Goal: Information Seeking & Learning: Learn about a topic

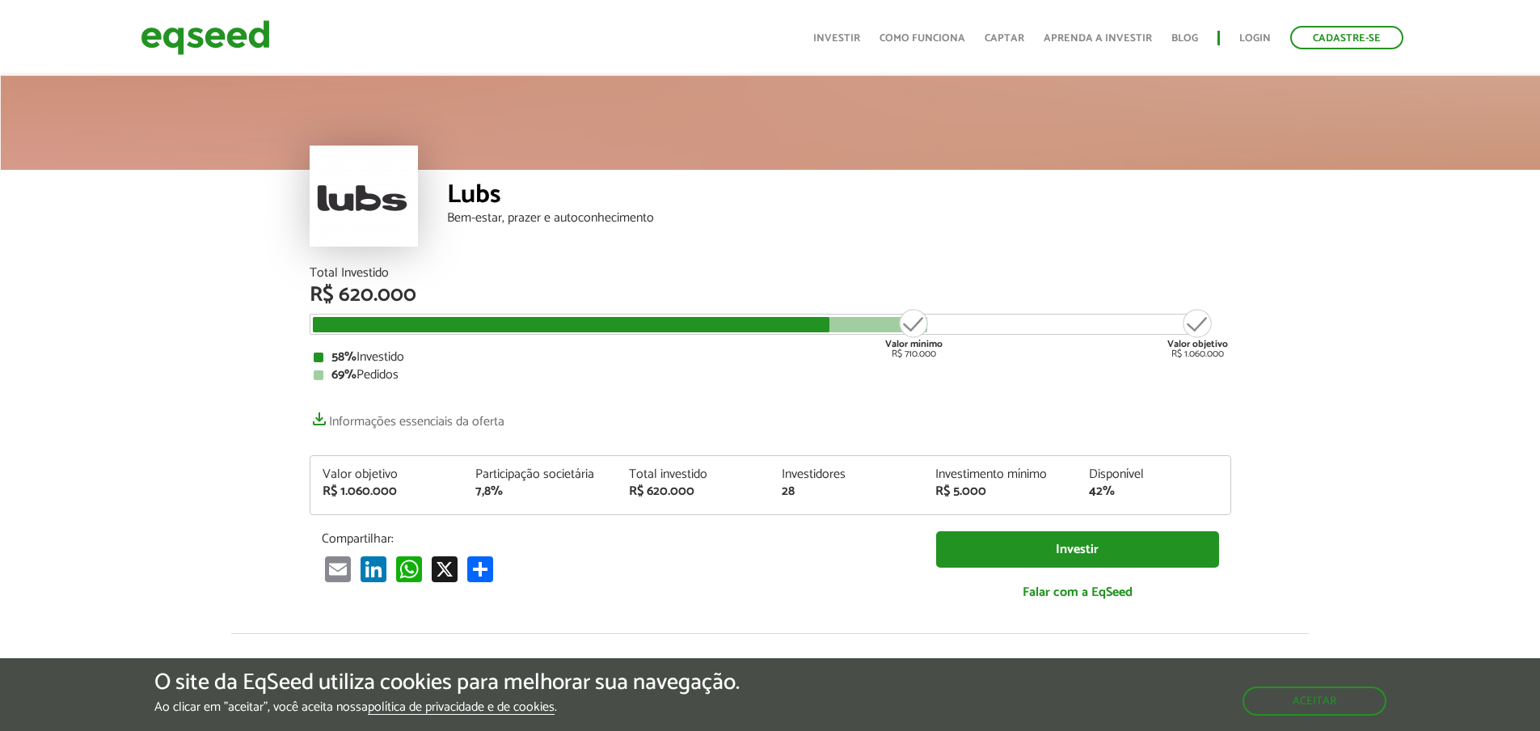
scroll to position [2056, 0]
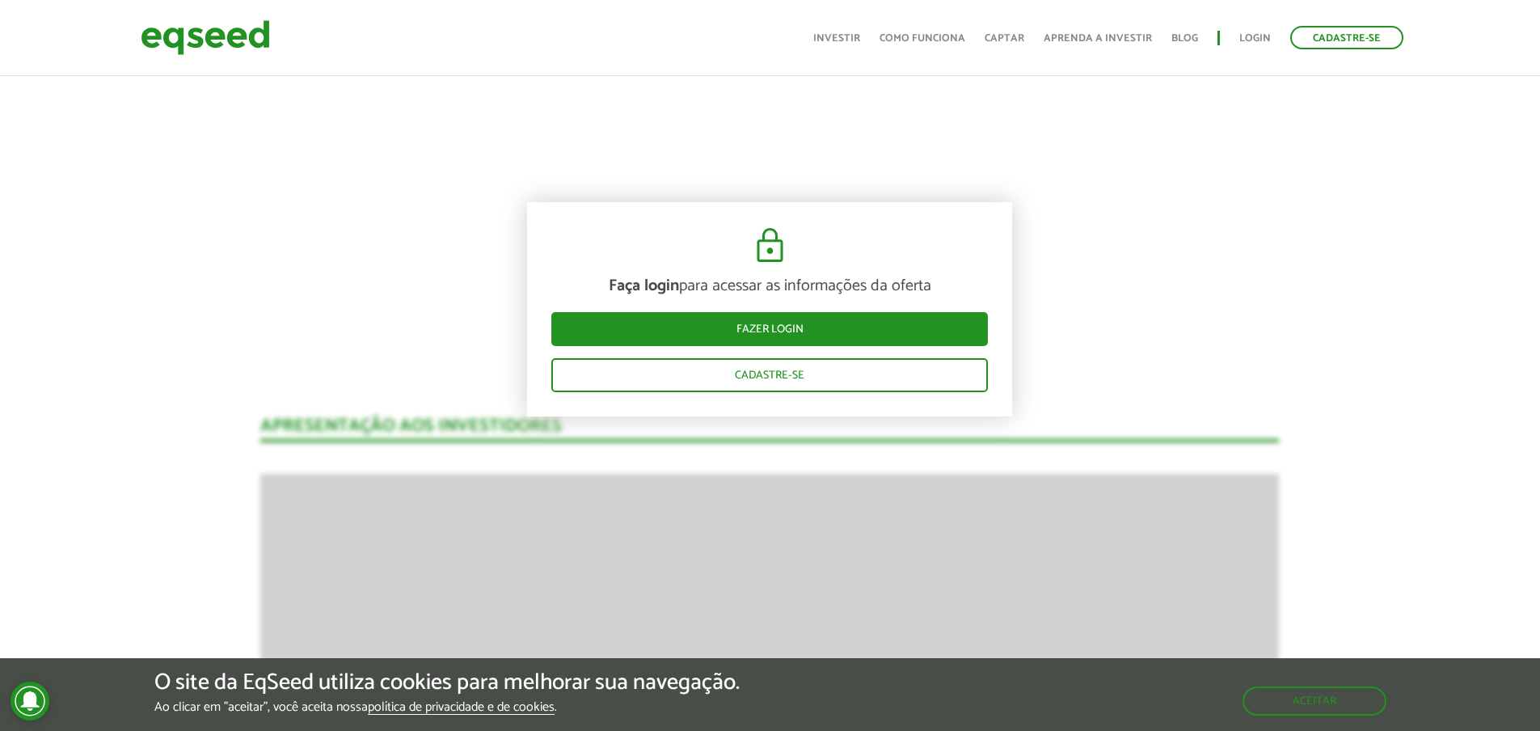
click at [1306, 705] on button "Aceitar" at bounding box center [1315, 700] width 141 height 26
